Goal: Task Accomplishment & Management: Manage account settings

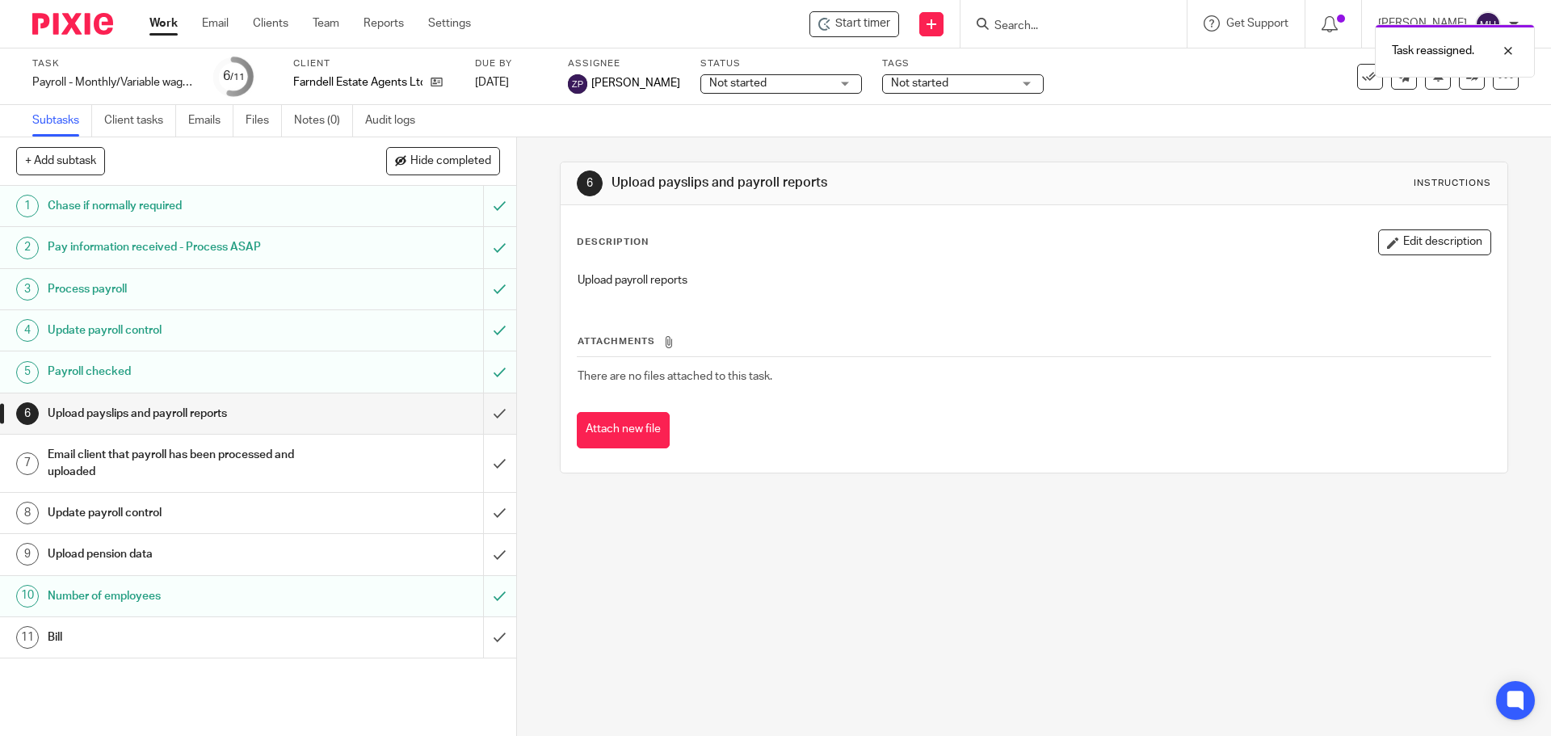
click at [1062, 22] on div "Task reassigned." at bounding box center [1154, 46] width 759 height 61
click at [1068, 28] on input "Search" at bounding box center [1064, 26] width 145 height 15
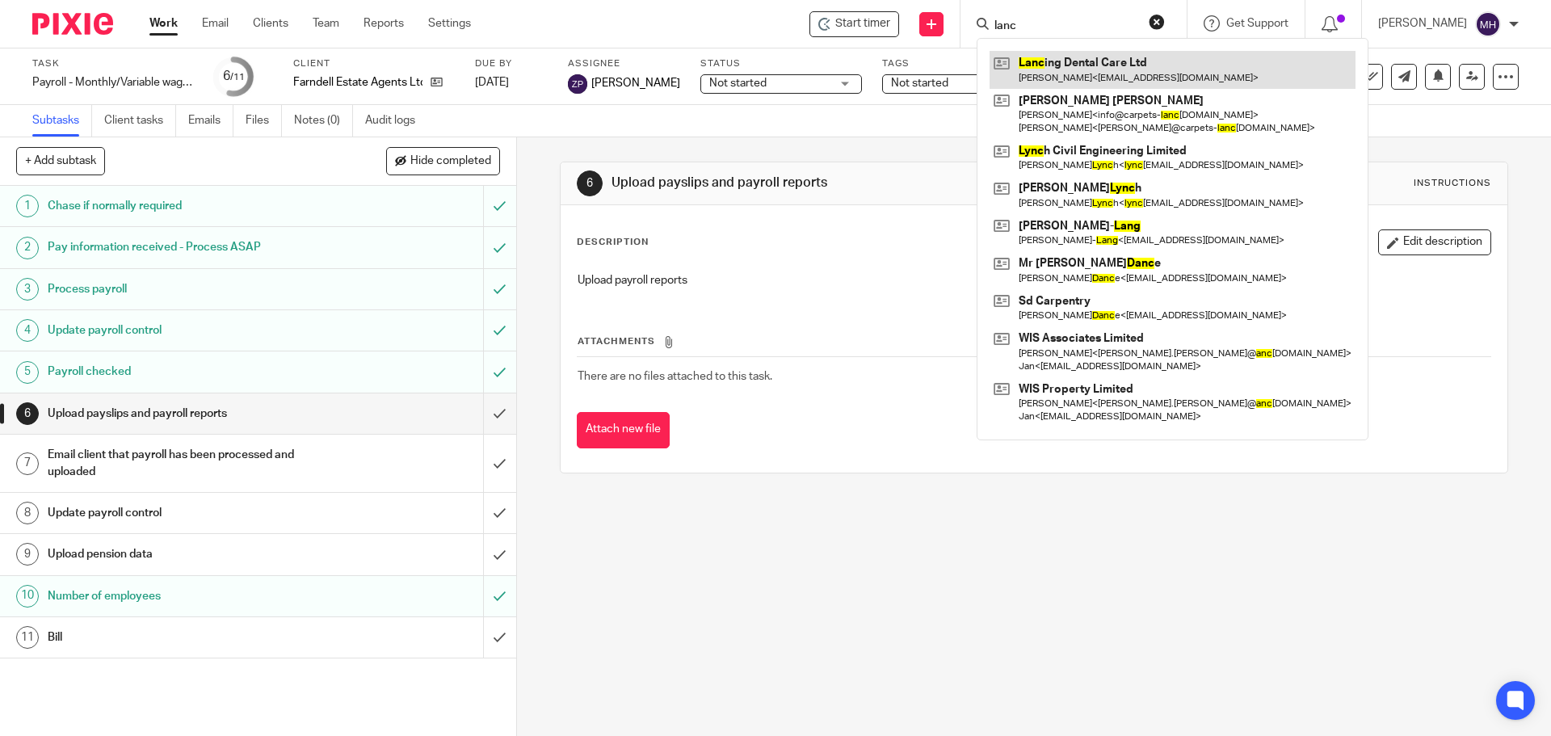
type input "lanc"
click at [1075, 67] on link at bounding box center [1172, 69] width 366 height 37
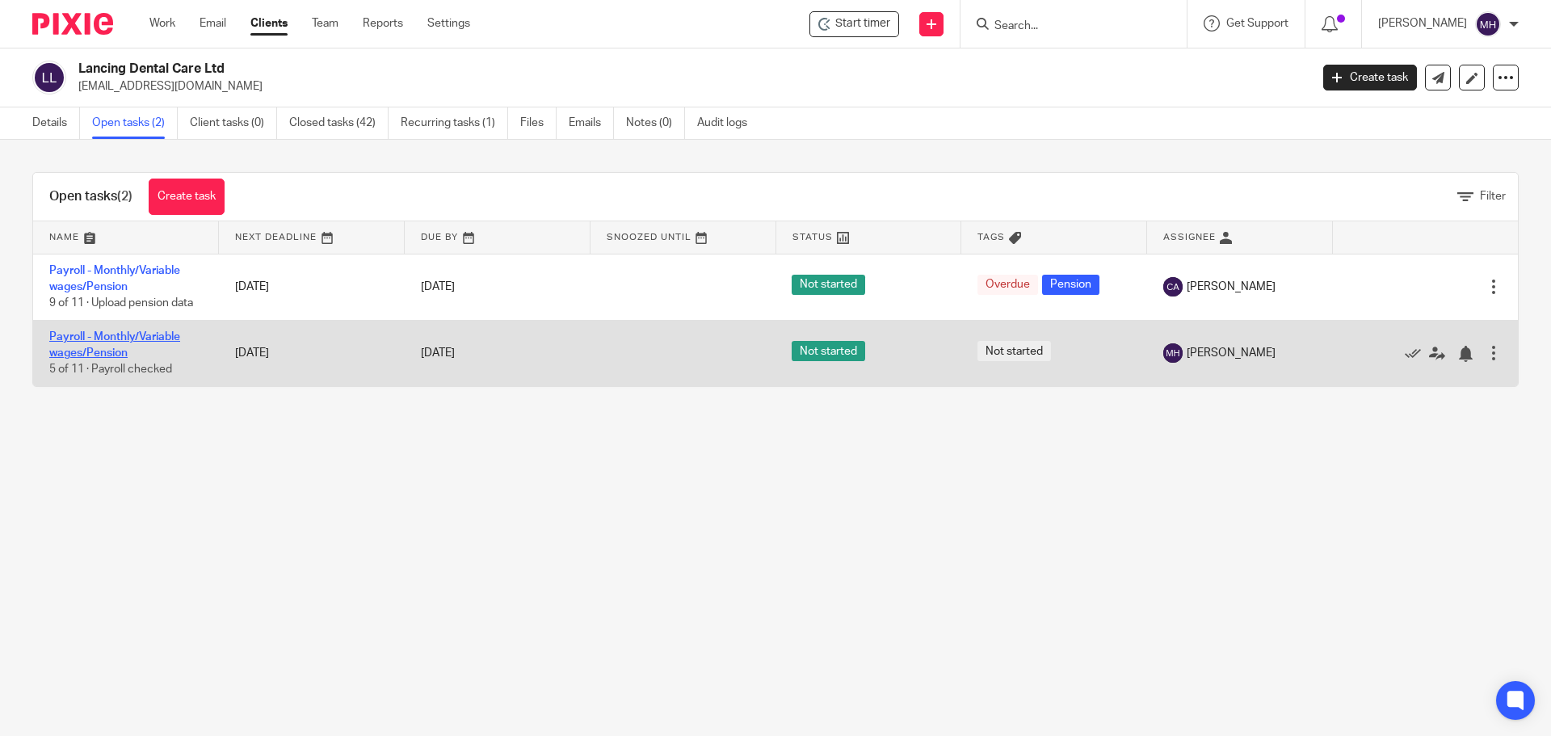
click at [121, 336] on link "Payroll - Monthly/Variable wages/Pension" at bounding box center [114, 344] width 131 height 27
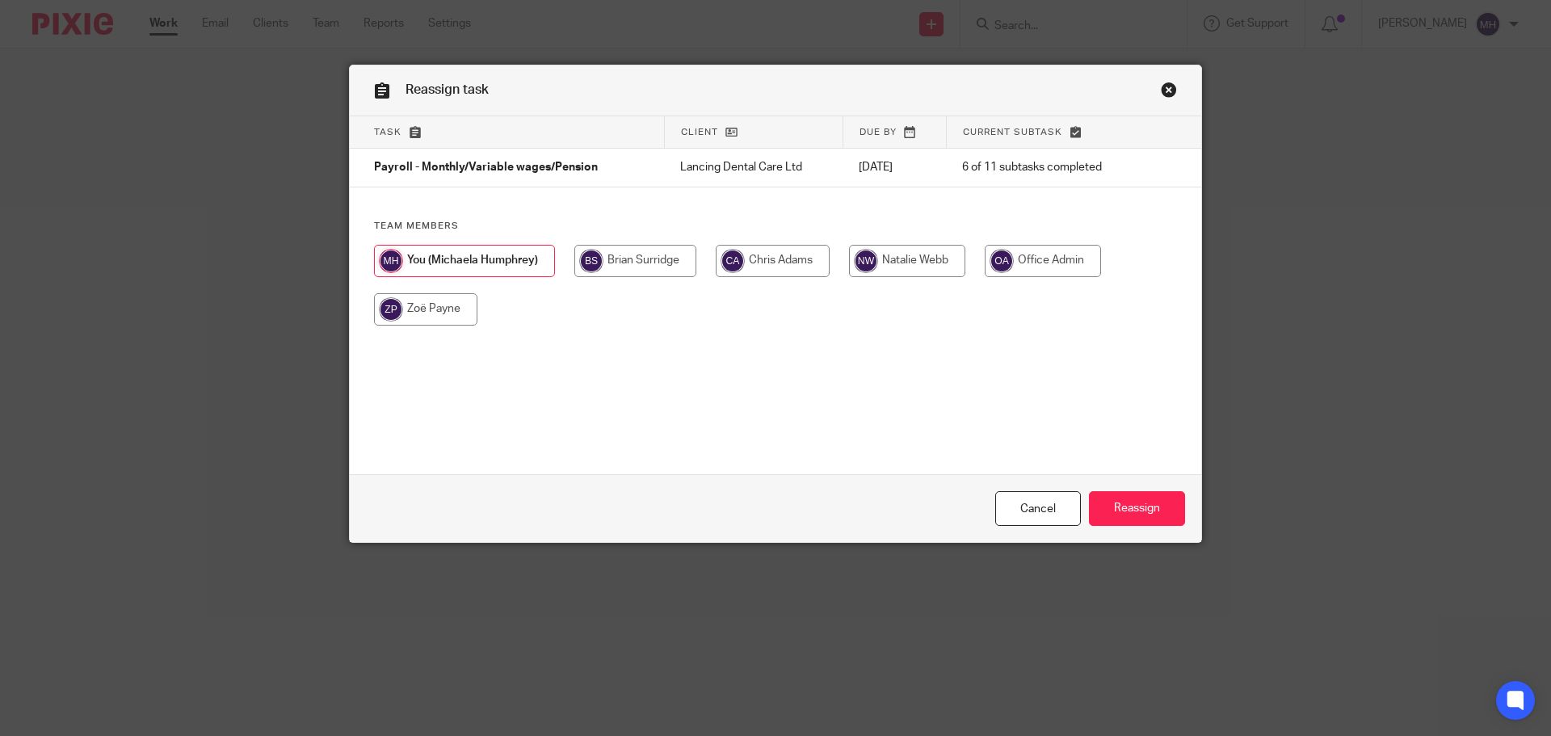
click at [399, 318] on input "radio" at bounding box center [425, 309] width 103 height 32
radio input "true"
click at [1133, 515] on input "Reassign" at bounding box center [1137, 508] width 96 height 35
